Goal: Information Seeking & Learning: Learn about a topic

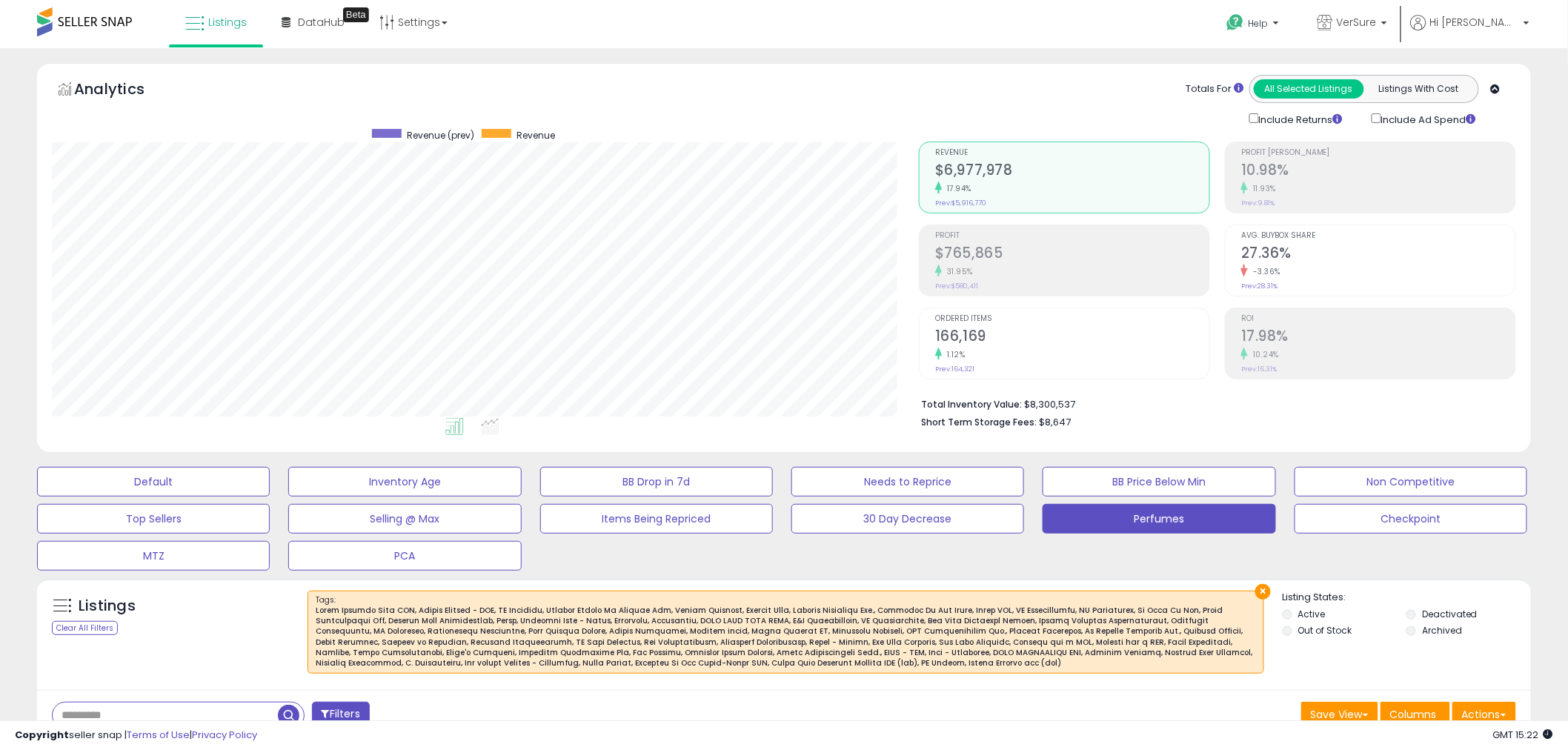
scroll to position [304, 867]
click at [435, 454] on div "Analytics Totals For All Selected Listings Listings With Cost Include Returns I…" at bounding box center [784, 261] width 1516 height 397
click at [563, 620] on div at bounding box center [785, 637] width 940 height 63
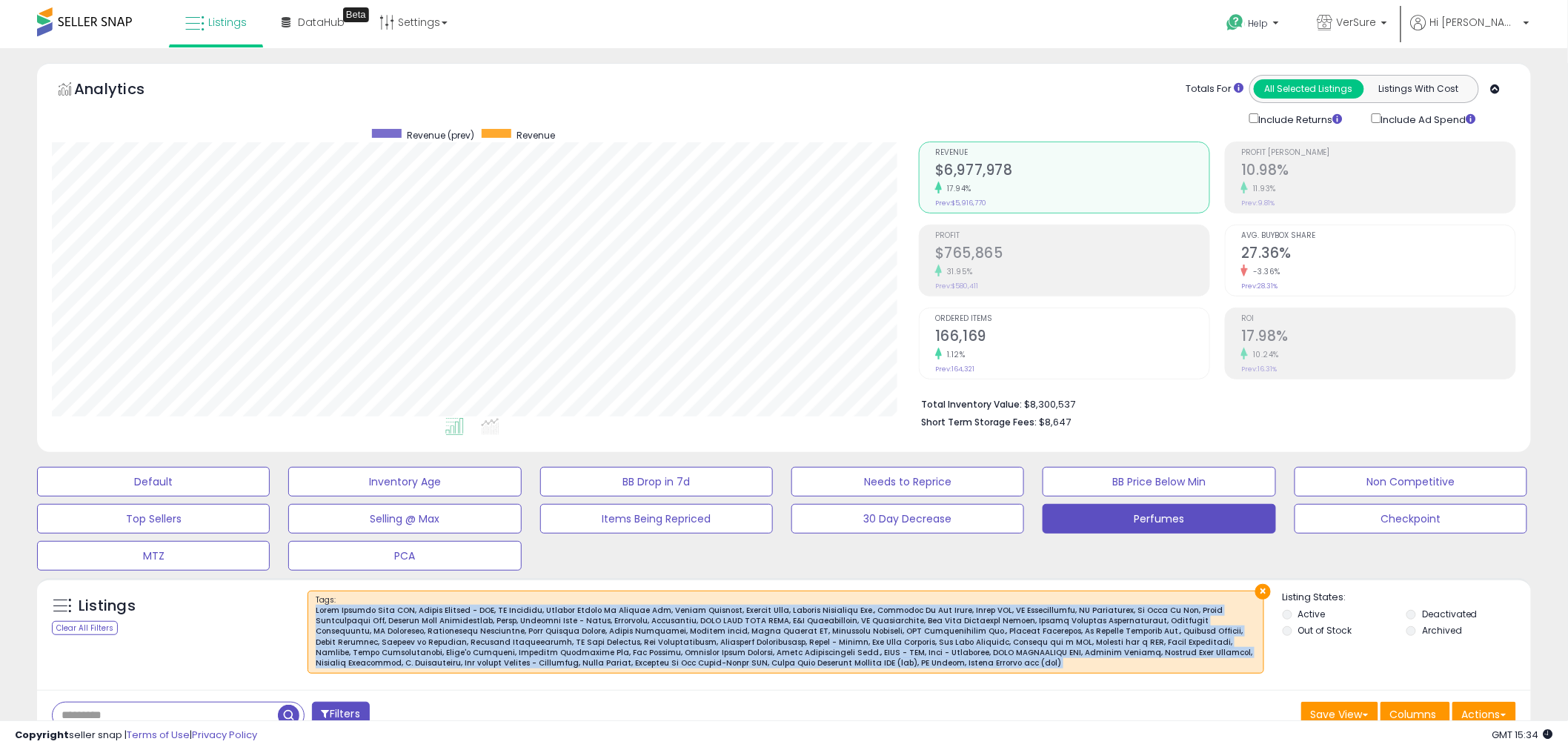
drag, startPoint x: 563, startPoint y: 620, endPoint x: 572, endPoint y: 669, distance: 49.8
click at [572, 669] on div "× Tags :" at bounding box center [785, 632] width 956 height 83
copy div "Miami Trading Zone LLC, Benron Perfume - DLG, ET Perfumes, Perfume Center Of Am…"
click at [842, 640] on div at bounding box center [785, 637] width 940 height 63
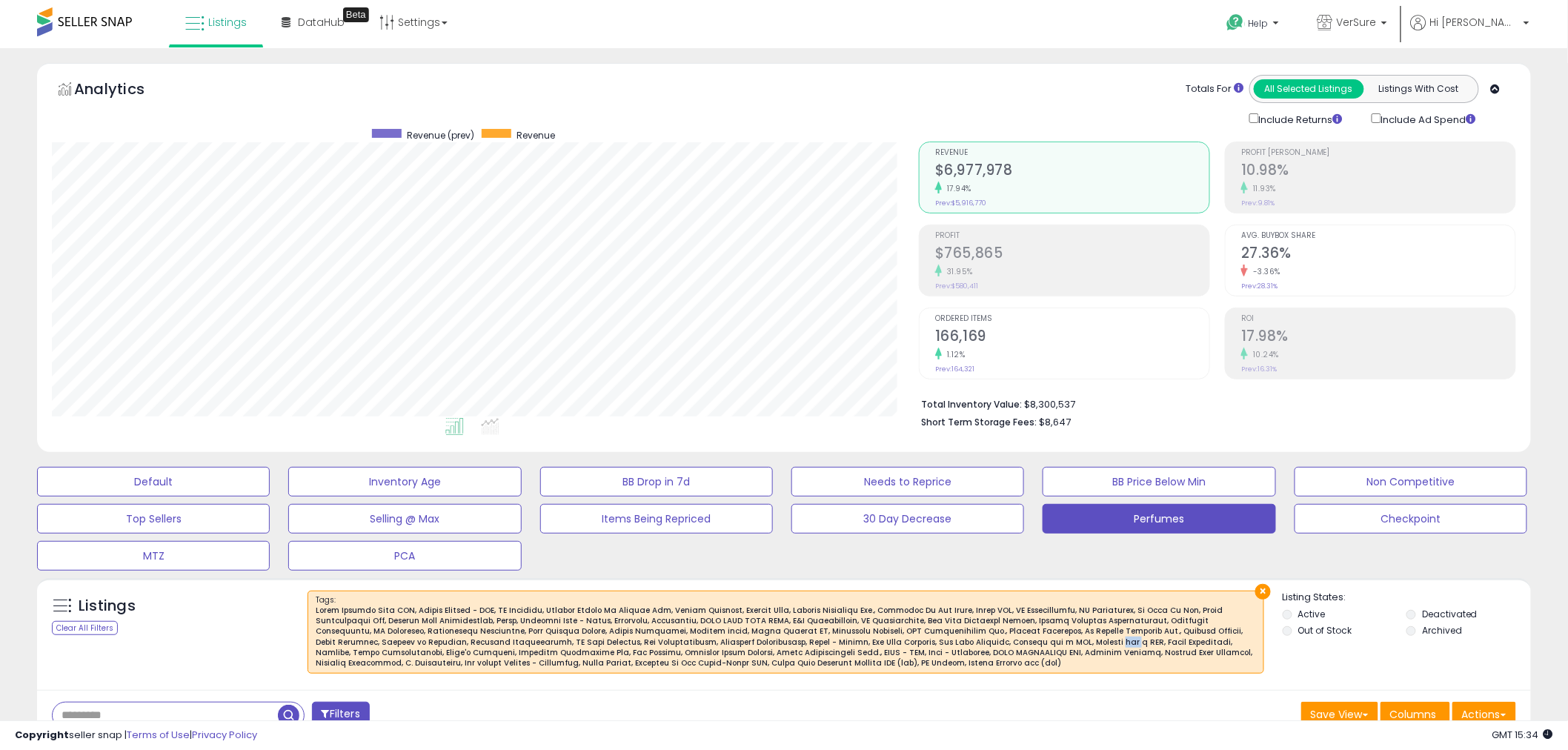
click at [842, 640] on div at bounding box center [785, 637] width 940 height 63
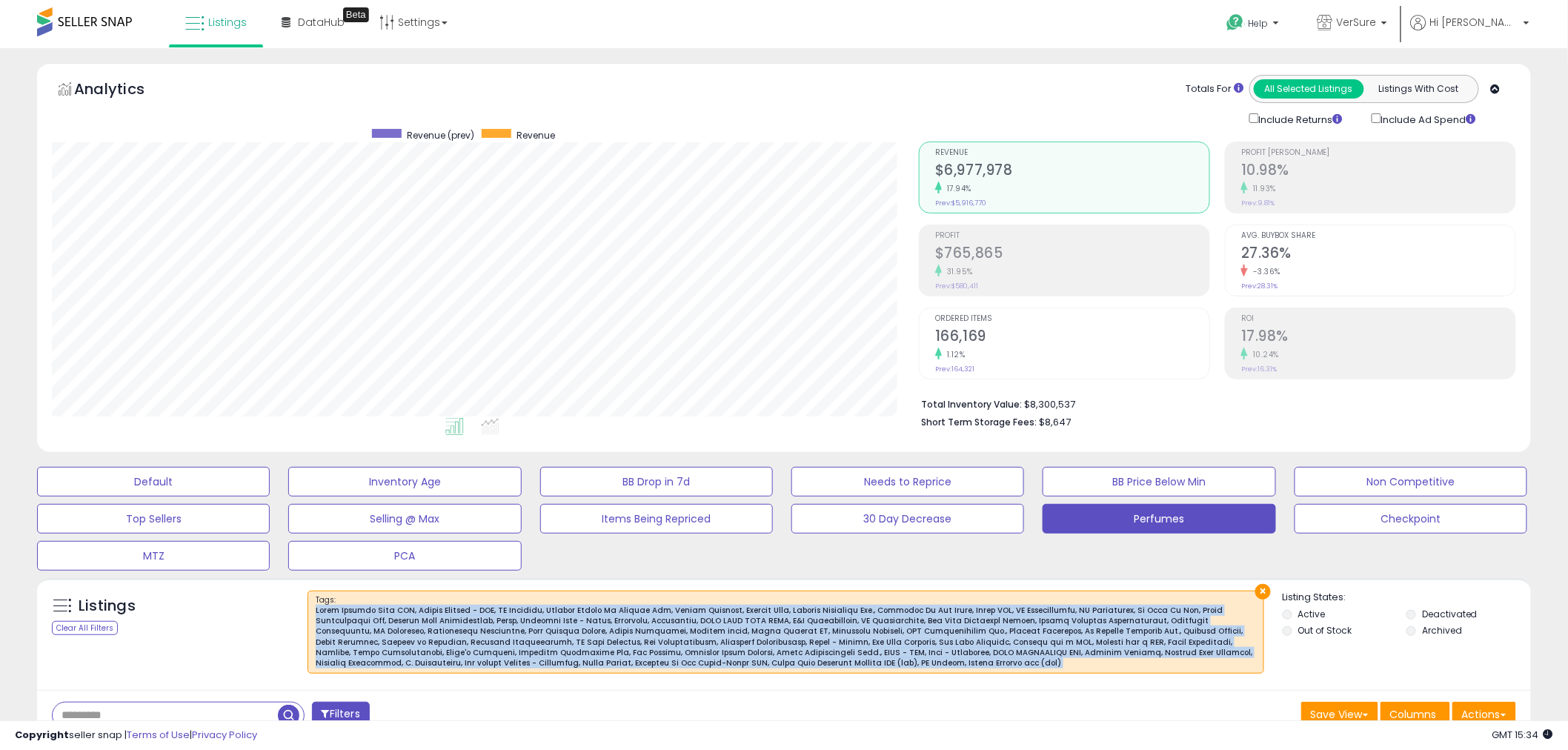
drag, startPoint x: 842, startPoint y: 640, endPoint x: 789, endPoint y: 633, distance: 53.5
click at [789, 633] on div at bounding box center [785, 637] width 940 height 63
click at [727, 623] on div at bounding box center [785, 637] width 940 height 63
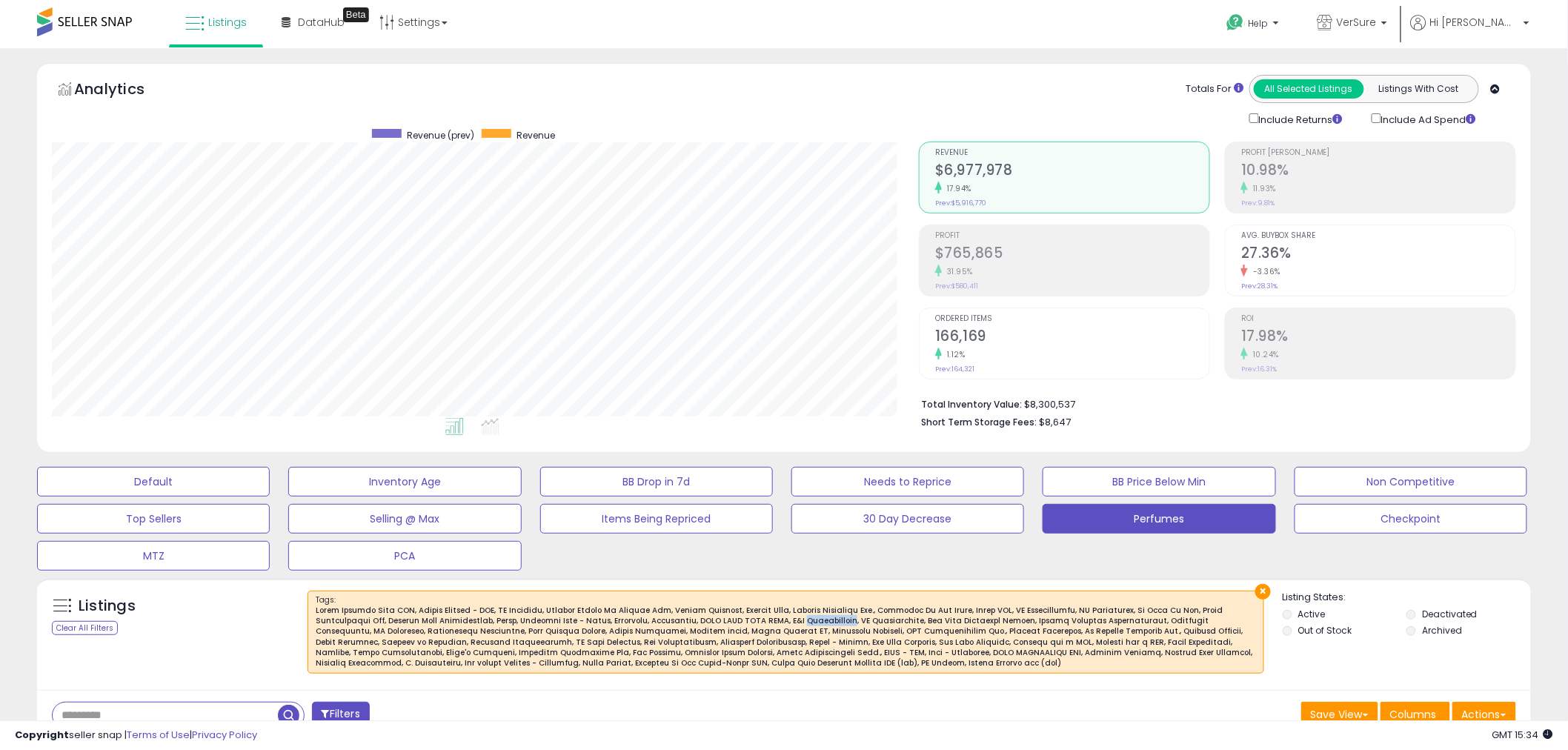
click at [727, 623] on div at bounding box center [785, 637] width 940 height 63
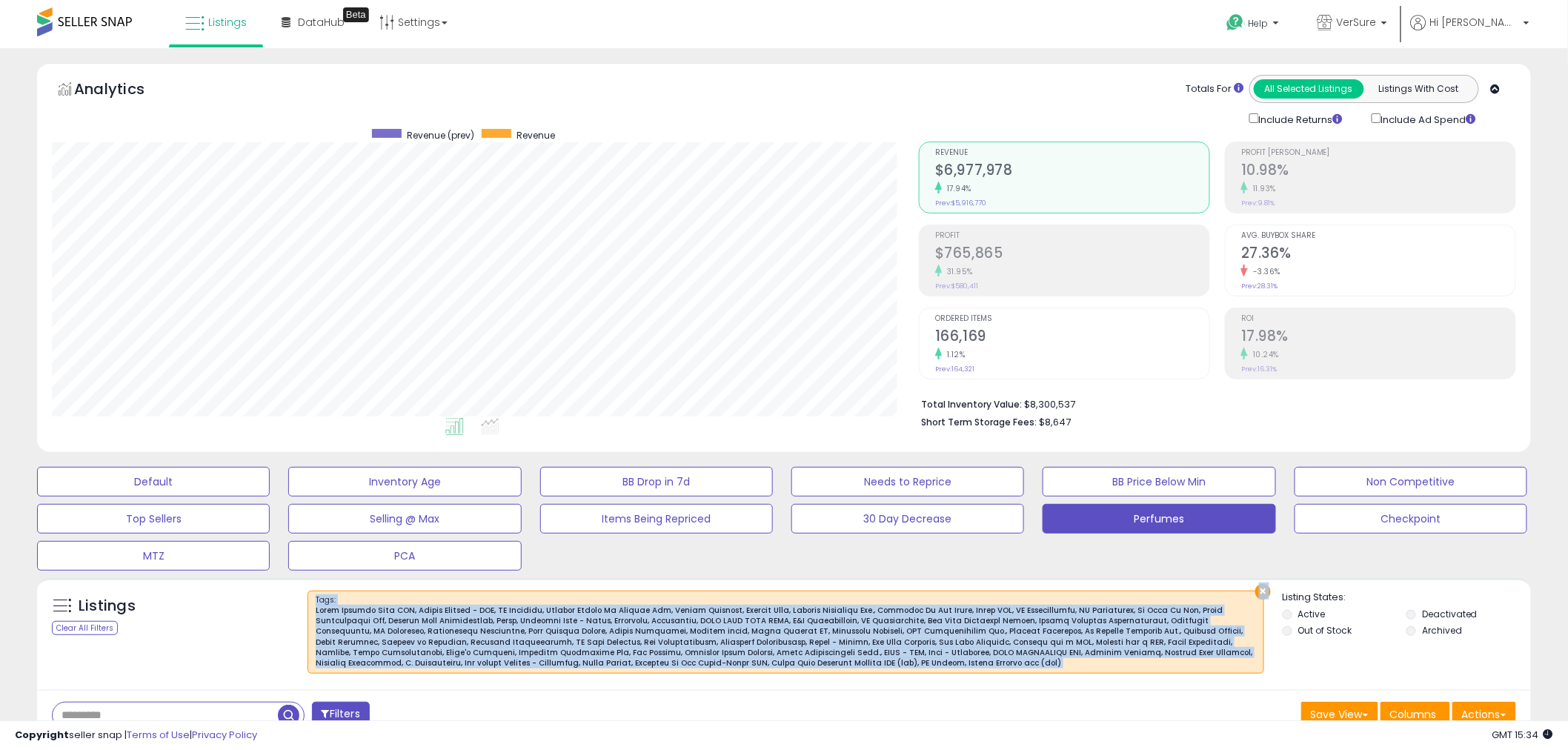
drag, startPoint x: 727, startPoint y: 623, endPoint x: 402, endPoint y: 580, distance: 327.8
click at [402, 580] on div "Listings Clear All Filters × Tags Listing States:" at bounding box center [784, 634] width 1493 height 112
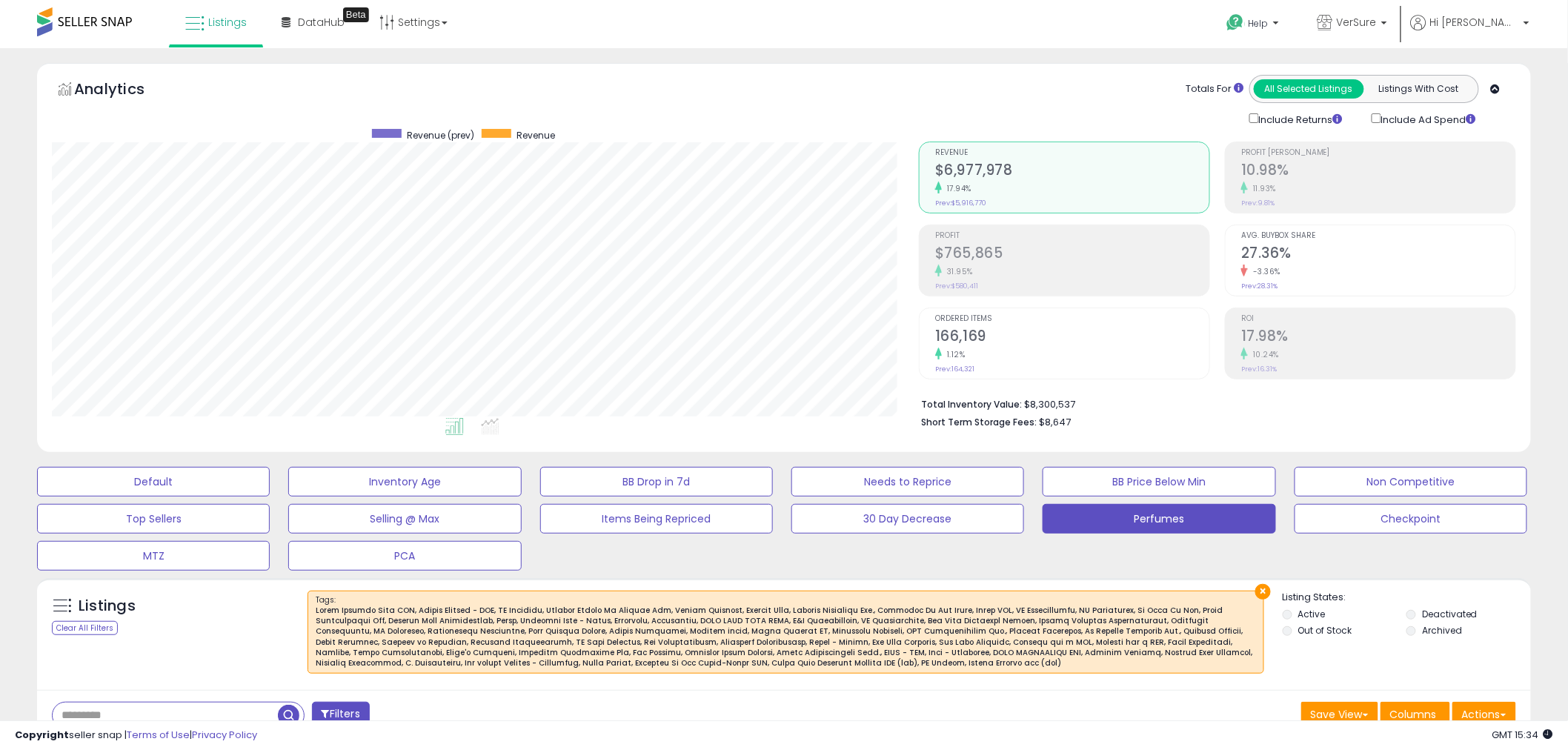
click at [578, 428] on ul at bounding box center [457, 430] width 879 height 27
click at [533, 606] on div at bounding box center [785, 637] width 940 height 63
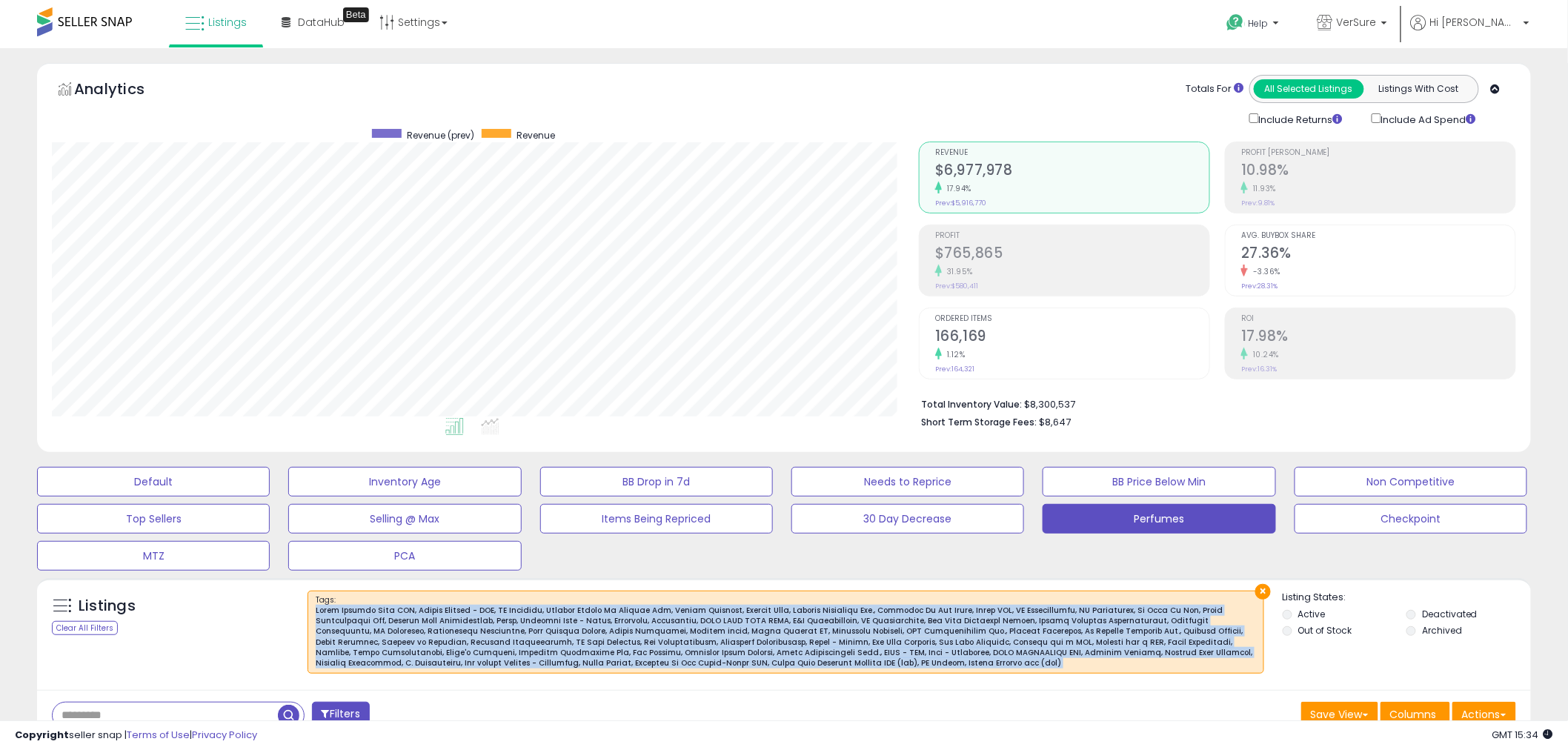
click at [533, 606] on div at bounding box center [785, 637] width 940 height 63
drag, startPoint x: 533, startPoint y: 605, endPoint x: 357, endPoint y: 579, distance: 177.9
click at [357, 579] on div "Listings Clear All Filters × Tags Listing States:" at bounding box center [784, 634] width 1493 height 112
copy div "× Lore : Ipsum Dolorsi Amet CON, Adipis Elitsed - DOE, TE Incididu, Utlabor Etd…"
click at [425, 598] on div "× Tags :" at bounding box center [785, 632] width 956 height 83
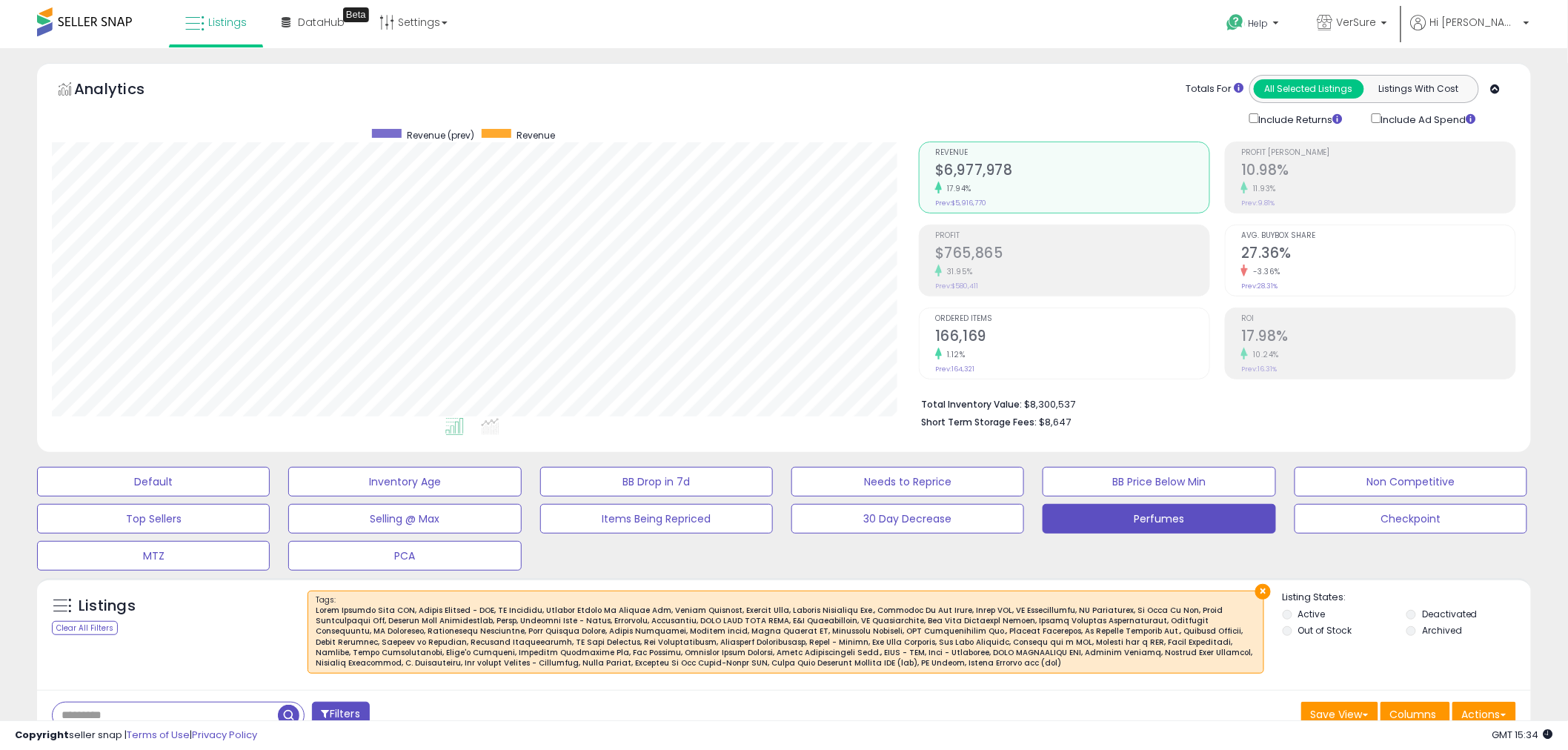
click at [461, 658] on div at bounding box center [785, 637] width 940 height 63
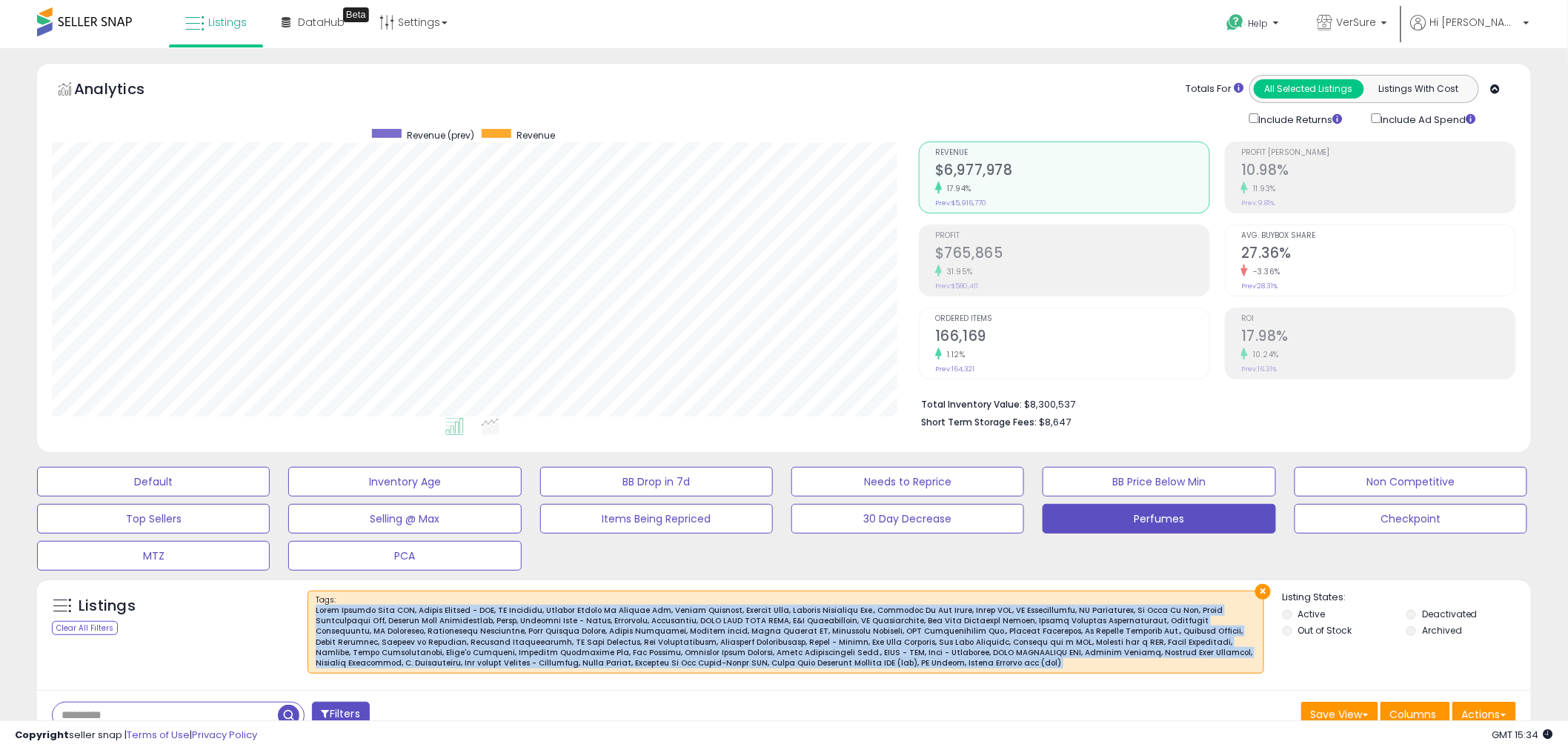
click at [462, 658] on div at bounding box center [785, 637] width 940 height 63
drag, startPoint x: 462, startPoint y: 658, endPoint x: 328, endPoint y: 601, distance: 145.6
click at [328, 601] on span "Tags :" at bounding box center [785, 632] width 940 height 75
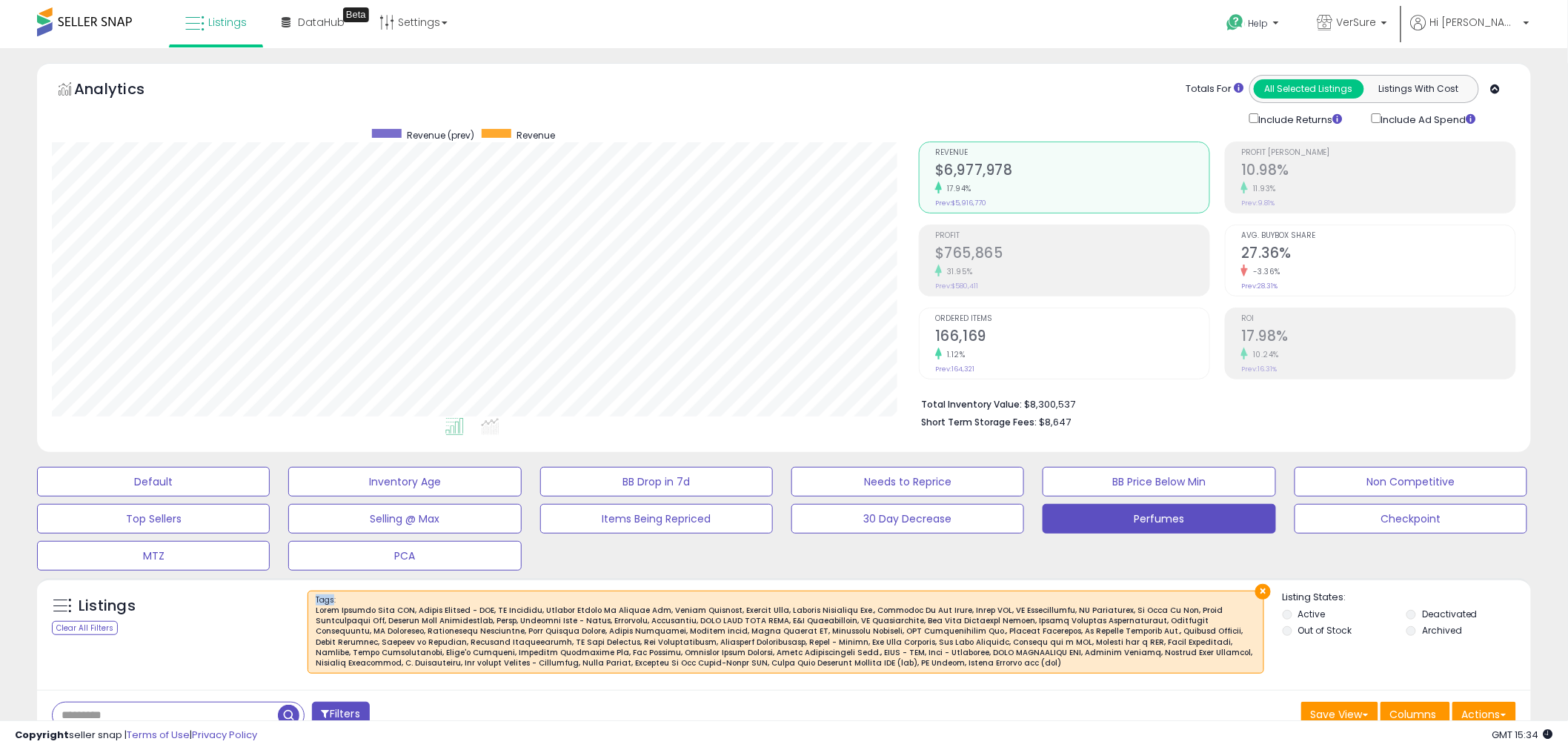
click at [329, 601] on span "Tags :" at bounding box center [785, 632] width 940 height 75
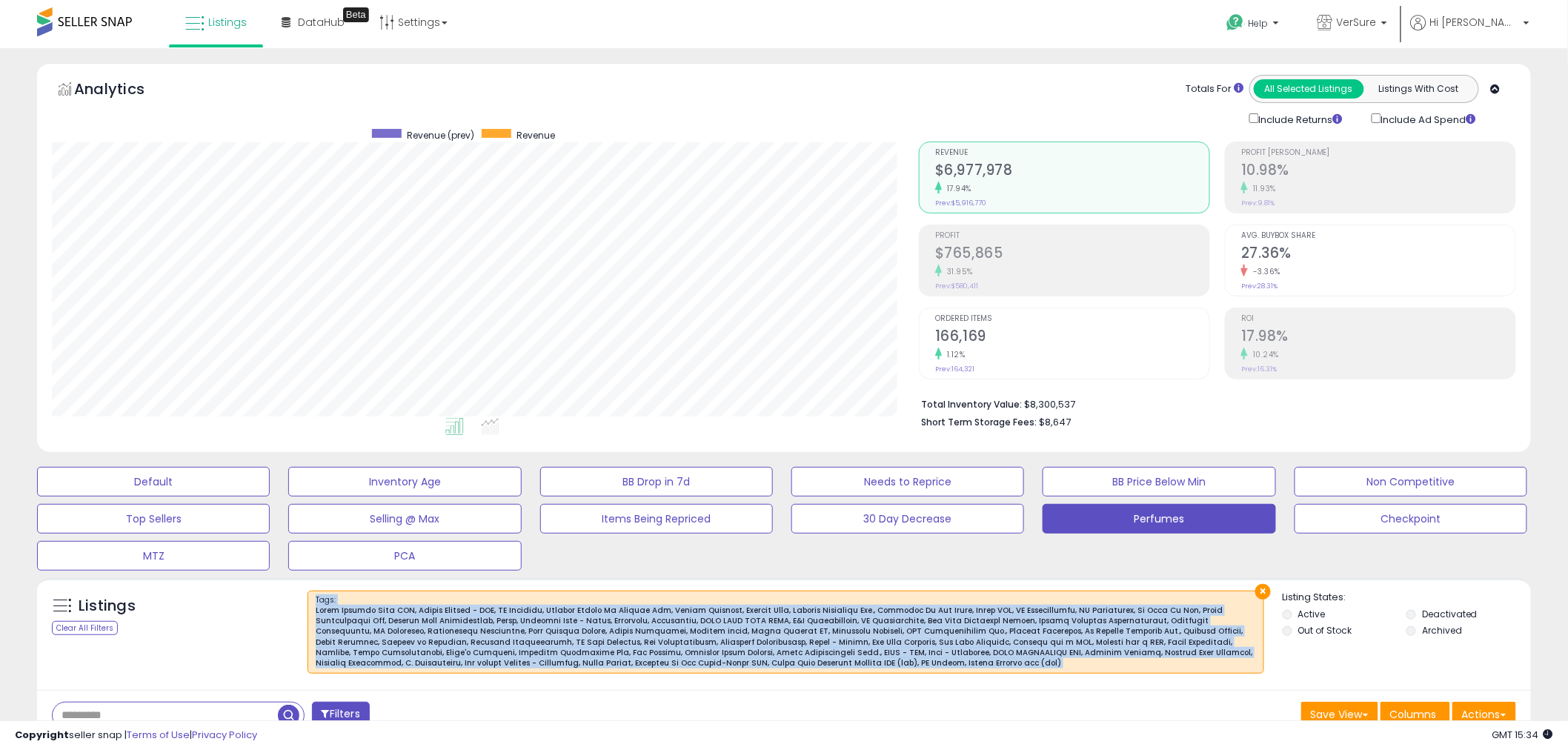
drag, startPoint x: 329, startPoint y: 601, endPoint x: 353, endPoint y: 654, distance: 58.2
click at [353, 654] on span "Tags :" at bounding box center [785, 632] width 940 height 75
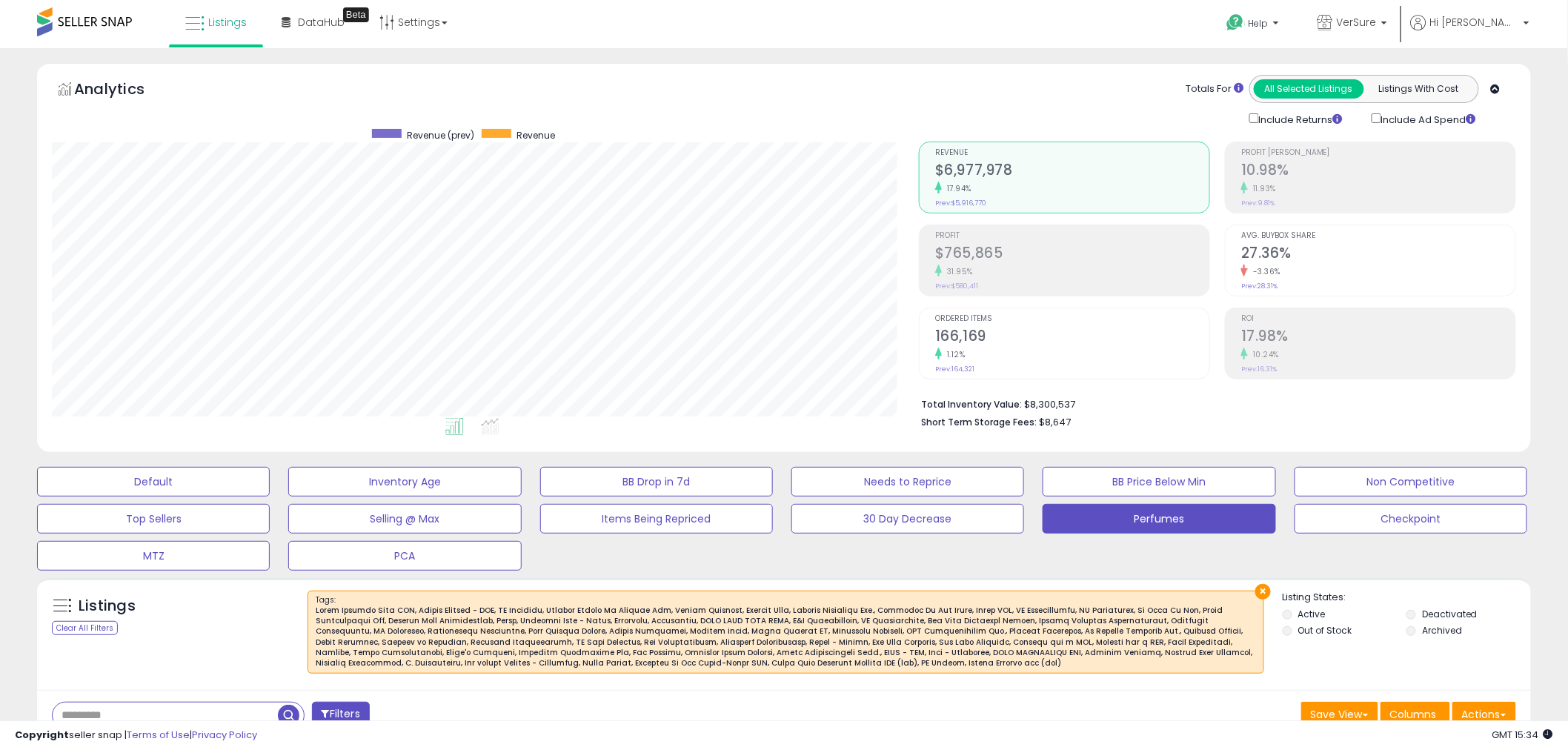
click at [757, 433] on ul at bounding box center [457, 430] width 879 height 27
click at [667, 632] on div at bounding box center [785, 637] width 940 height 63
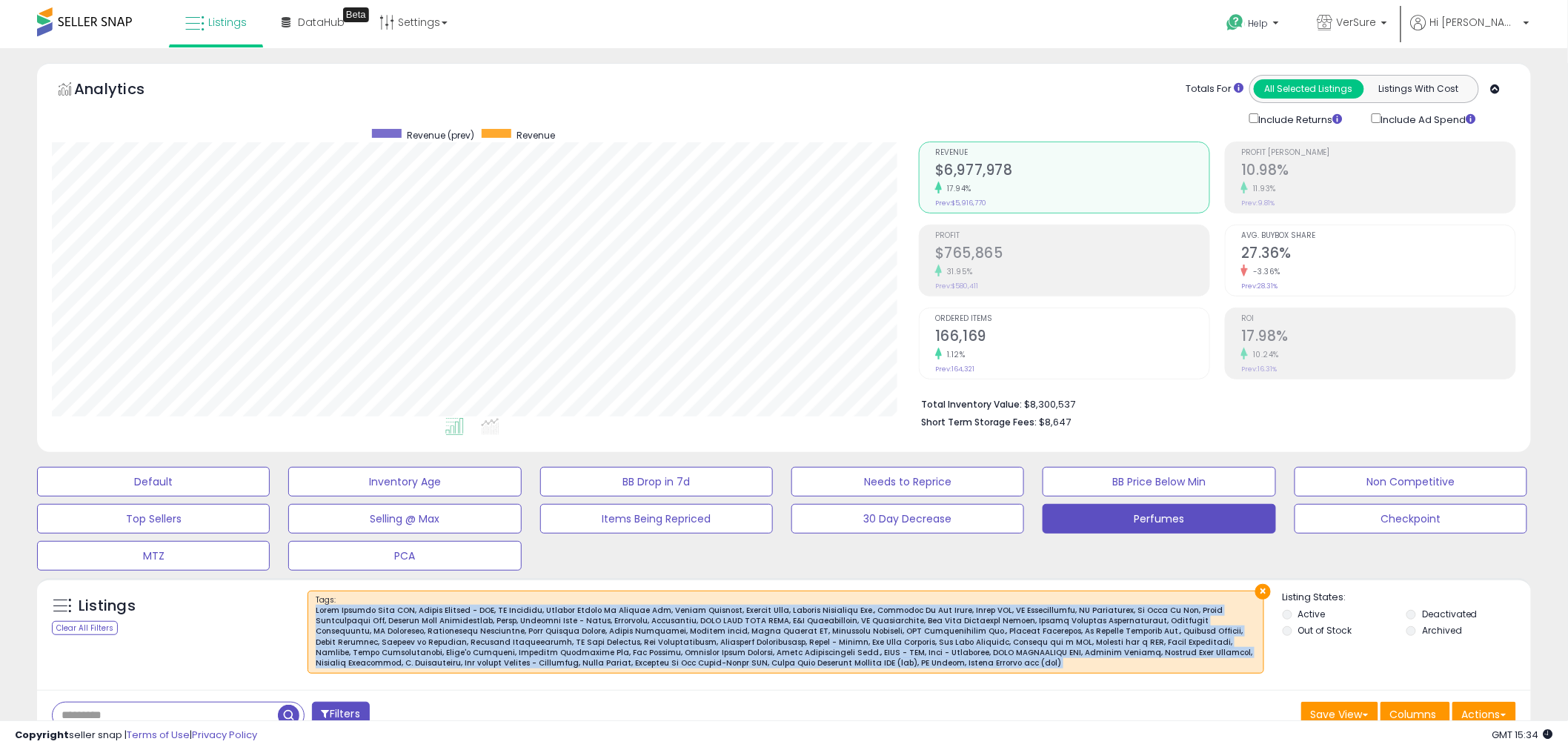
click at [667, 632] on div at bounding box center [785, 637] width 940 height 63
click at [648, 664] on div at bounding box center [785, 637] width 940 height 63
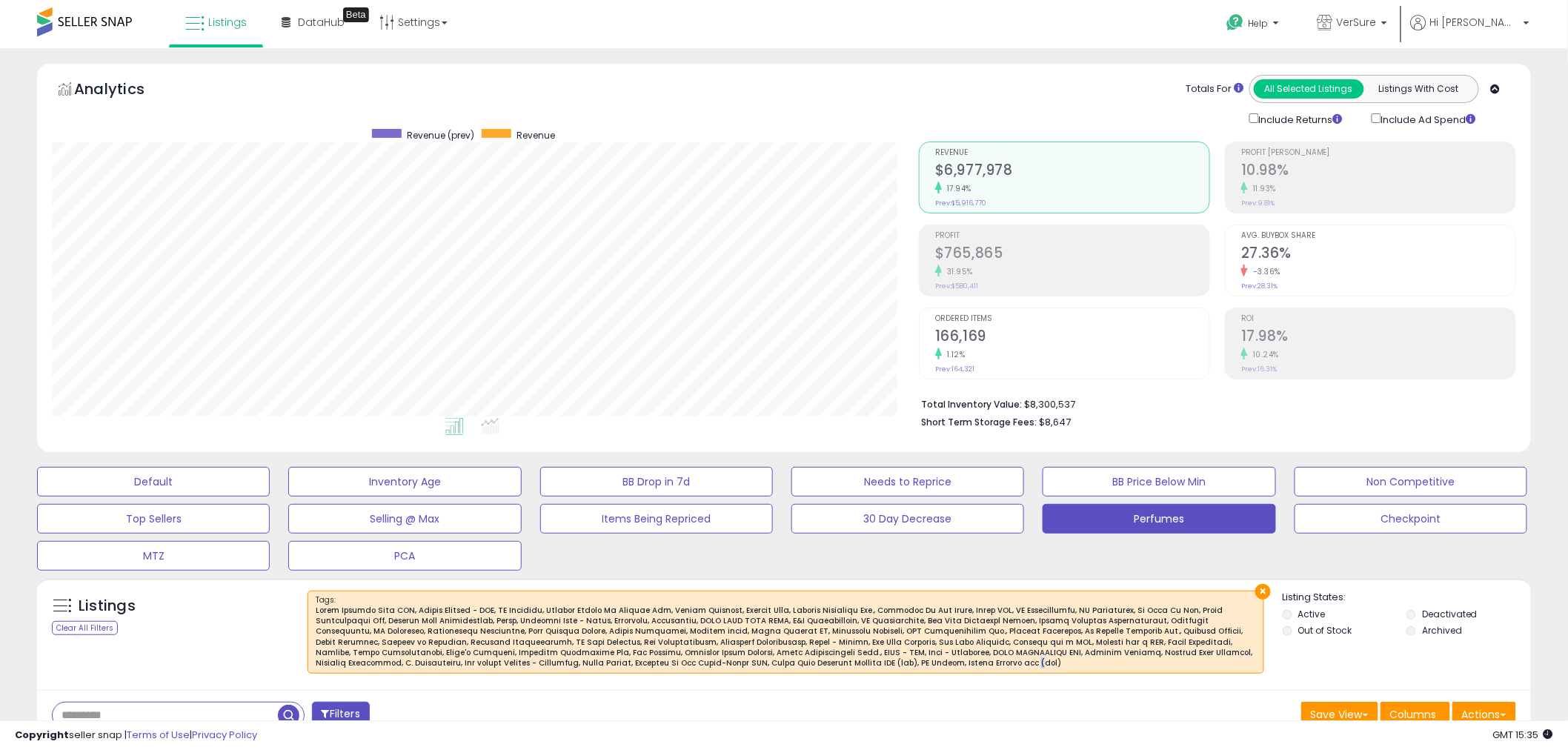
click at [648, 664] on div at bounding box center [785, 637] width 940 height 63
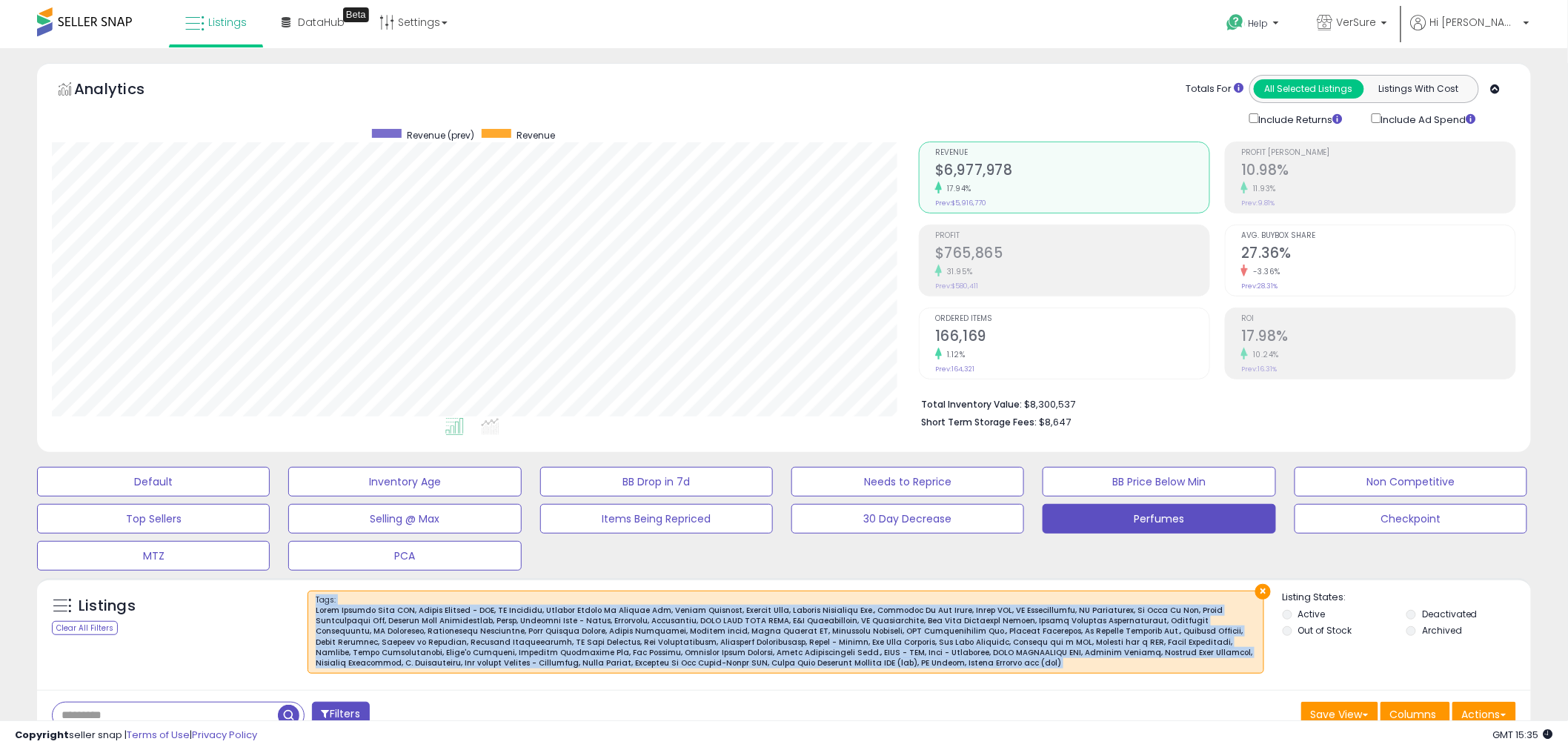
drag, startPoint x: 648, startPoint y: 664, endPoint x: 361, endPoint y: 591, distance: 296.1
click at [361, 591] on div "× Tags :" at bounding box center [785, 632] width 956 height 83
click at [329, 602] on span "Tags :" at bounding box center [785, 632] width 940 height 75
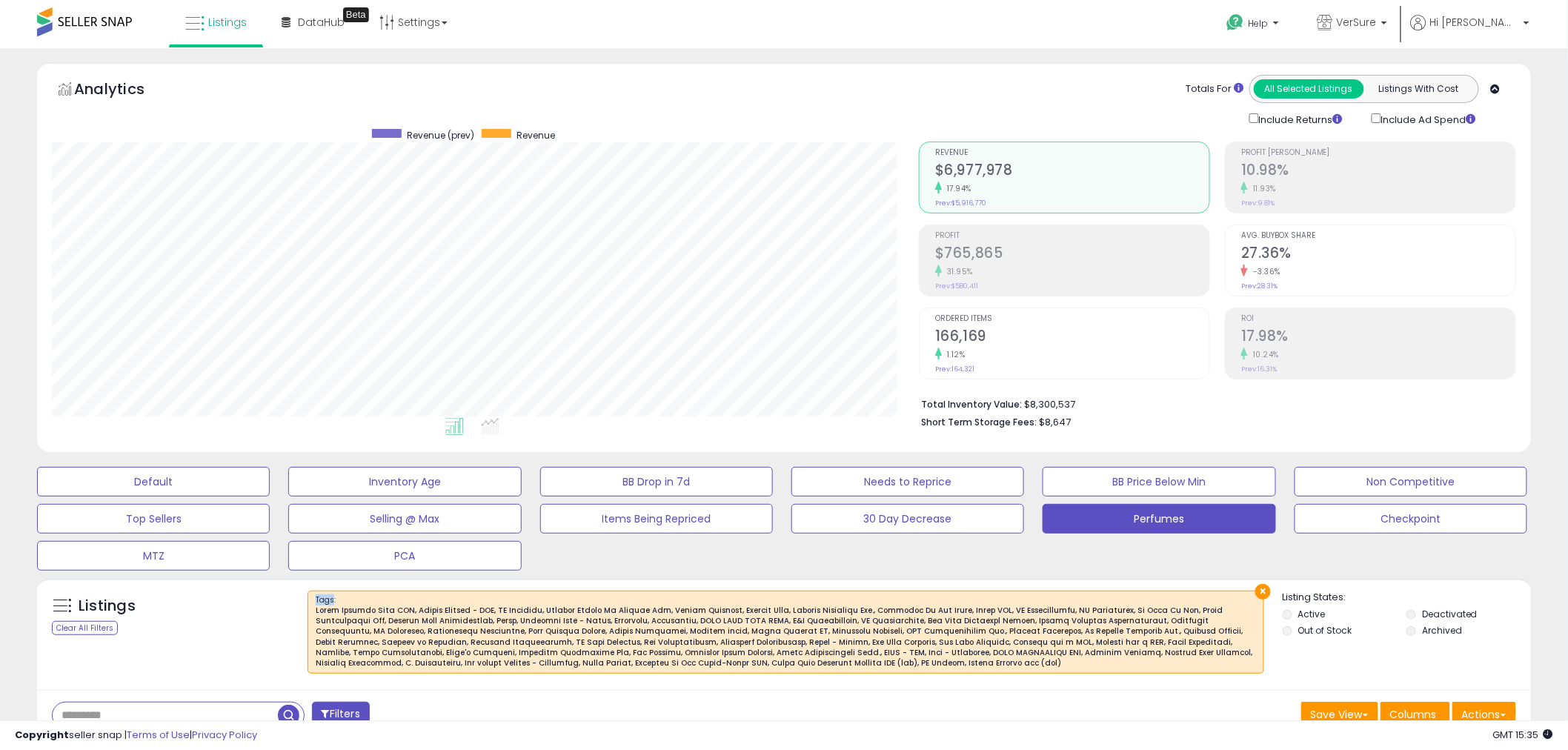
click at [329, 602] on span "Tags :" at bounding box center [785, 632] width 940 height 75
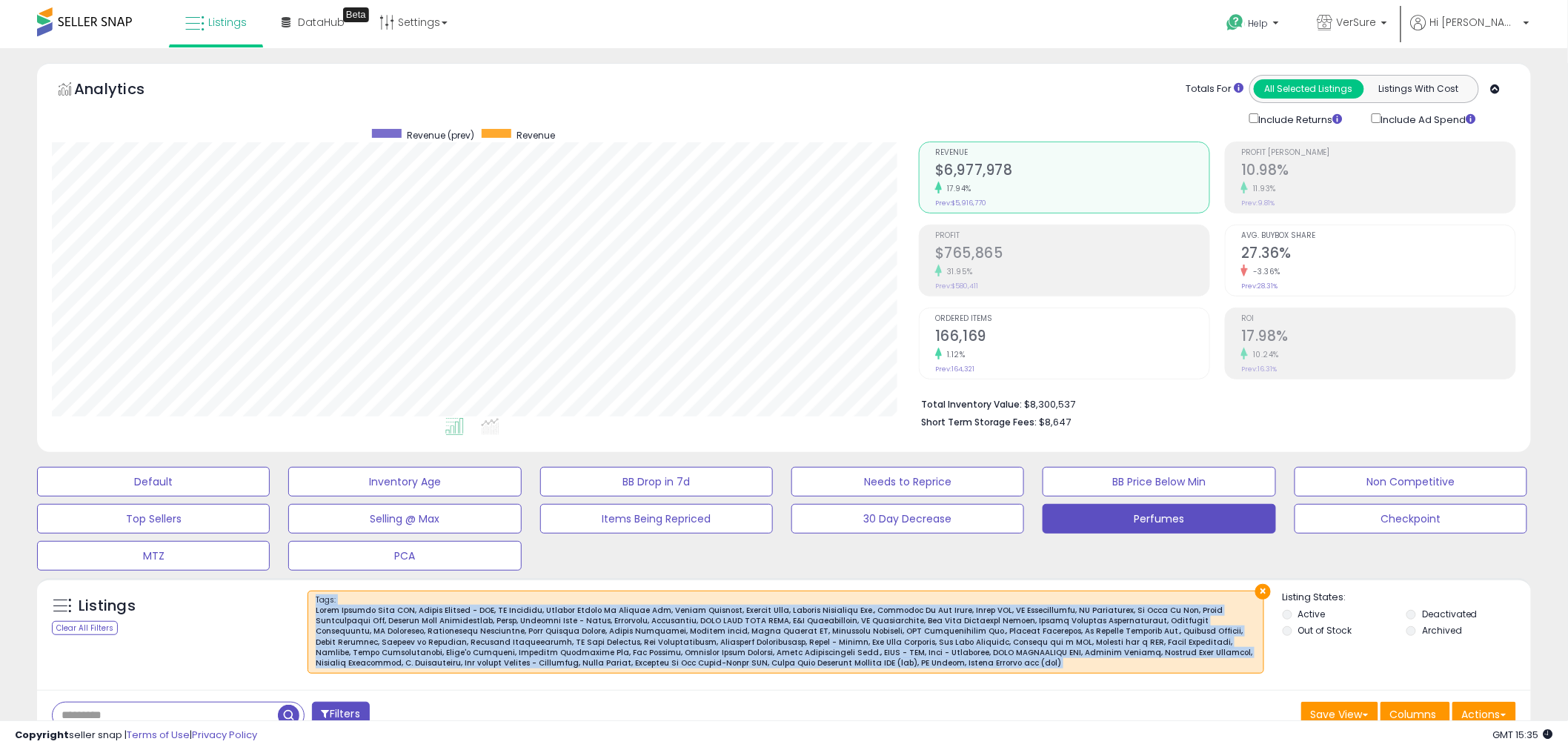
drag, startPoint x: 329, startPoint y: 602, endPoint x: 432, endPoint y: 656, distance: 116.3
click at [430, 657] on span "Tags :" at bounding box center [785, 632] width 940 height 75
